Goal: Navigation & Orientation: Find specific page/section

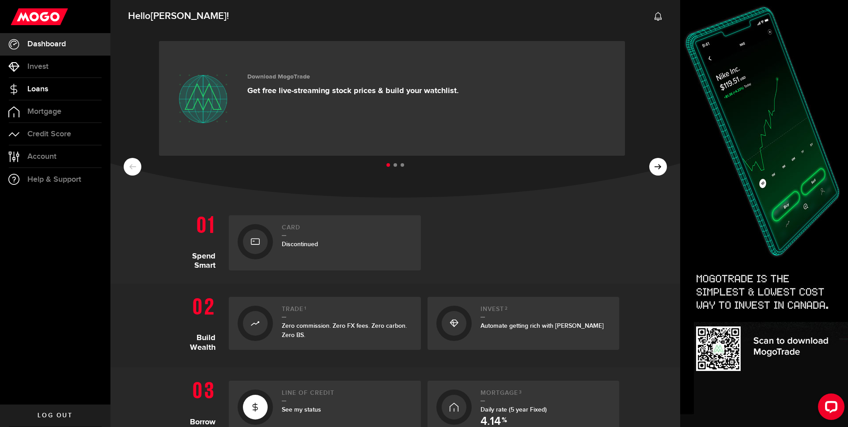
click at [36, 93] on span "Loans" at bounding box center [37, 89] width 21 height 8
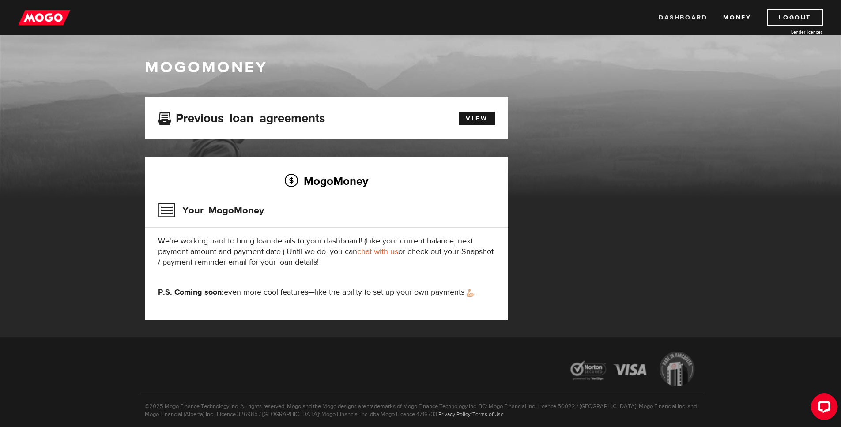
click at [675, 12] on link "Dashboard" at bounding box center [683, 17] width 49 height 17
click at [476, 118] on link "View" at bounding box center [477, 119] width 36 height 12
